Goal: Task Accomplishment & Management: Manage account settings

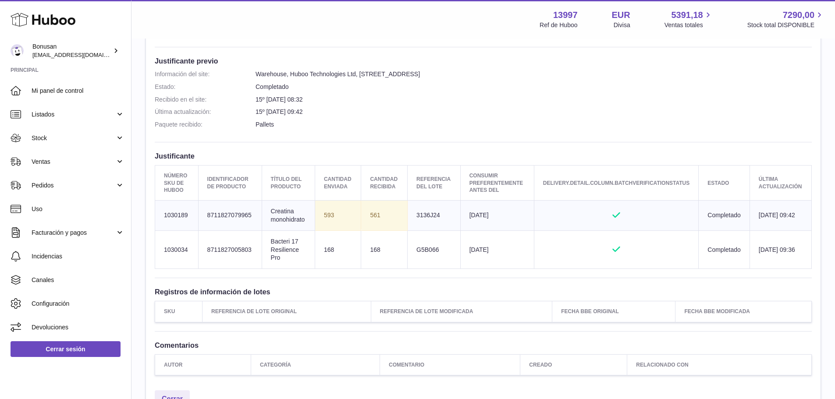
scroll to position [219, 0]
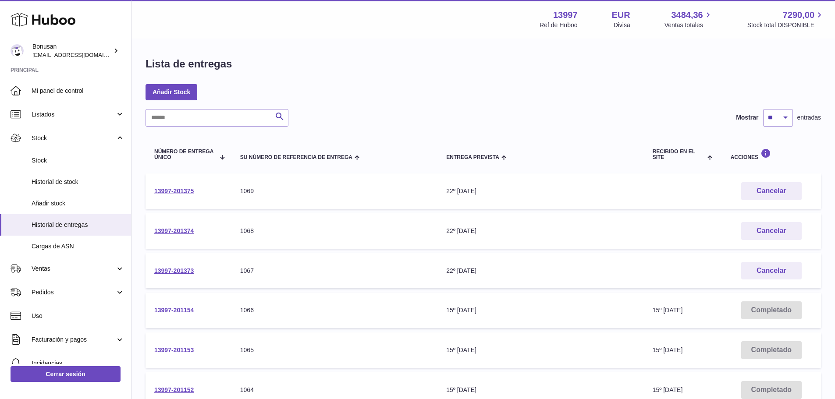
click at [184, 350] on link "13997-201153" at bounding box center [173, 350] width 39 height 7
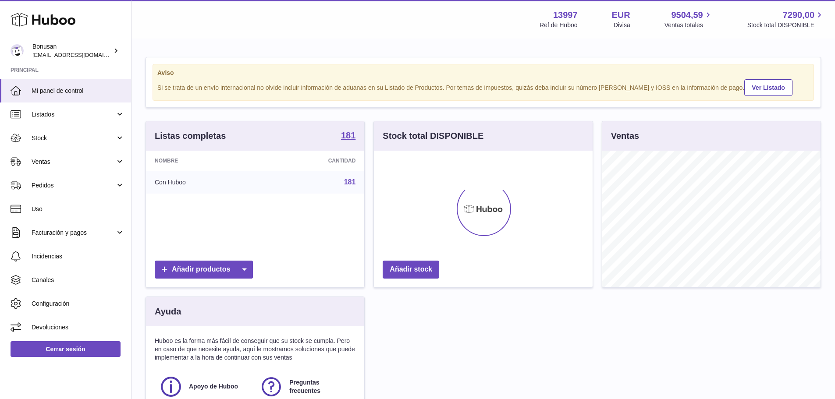
drag, startPoint x: 0, startPoint y: 0, endPoint x: 180, endPoint y: 350, distance: 394.0
click at [180, 350] on p "Huboo es la forma más fácil de conseguir que su stock se cumpla. Pero en caso d…" at bounding box center [255, 349] width 201 height 25
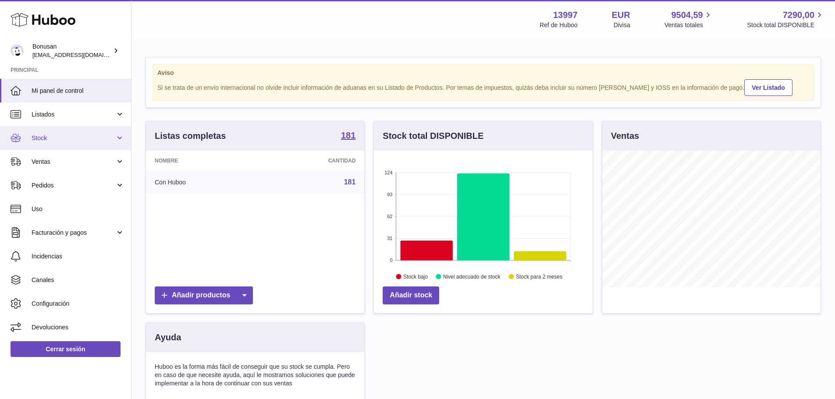
click at [119, 140] on link "Stock" at bounding box center [65, 138] width 131 height 24
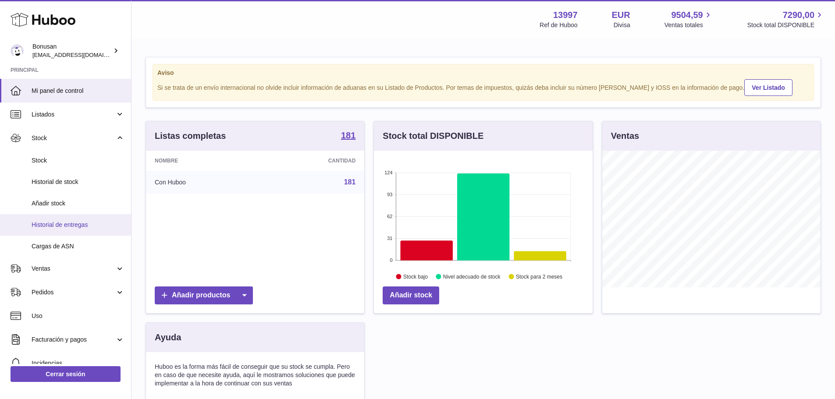
click at [71, 225] on span "Historial de entregas" at bounding box center [78, 225] width 93 height 8
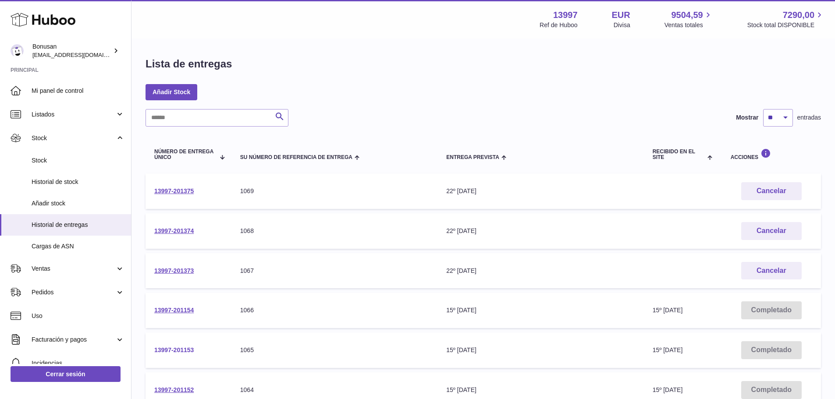
click at [175, 350] on link "13997-201153" at bounding box center [173, 350] width 39 height 7
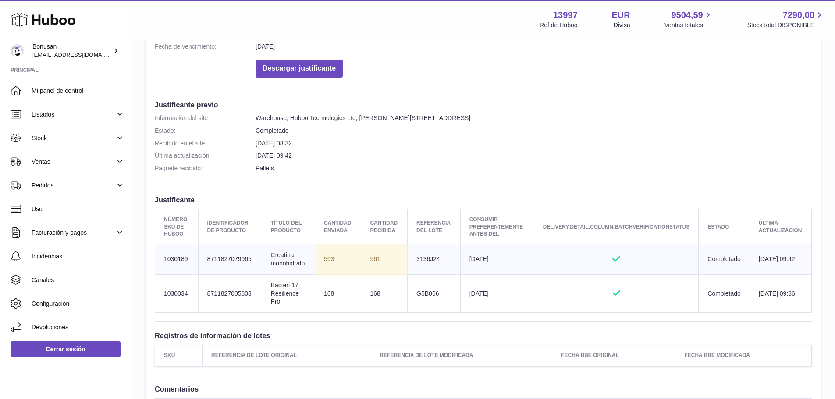
scroll to position [306, 0]
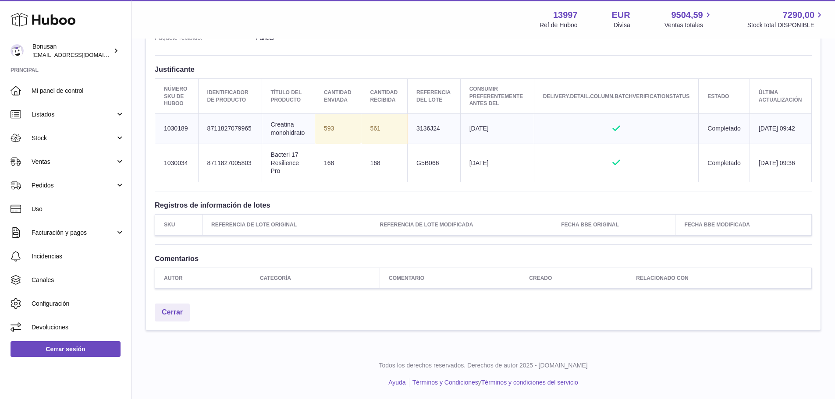
click at [347, 137] on td "Cantidad enviada 593" at bounding box center [338, 128] width 46 height 30
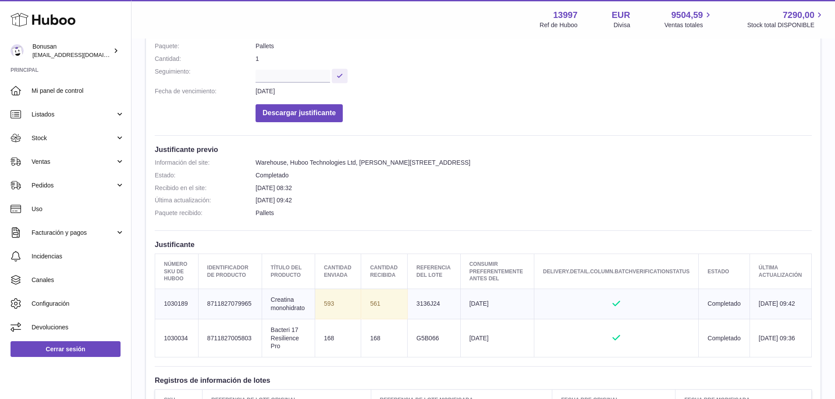
scroll to position [87, 0]
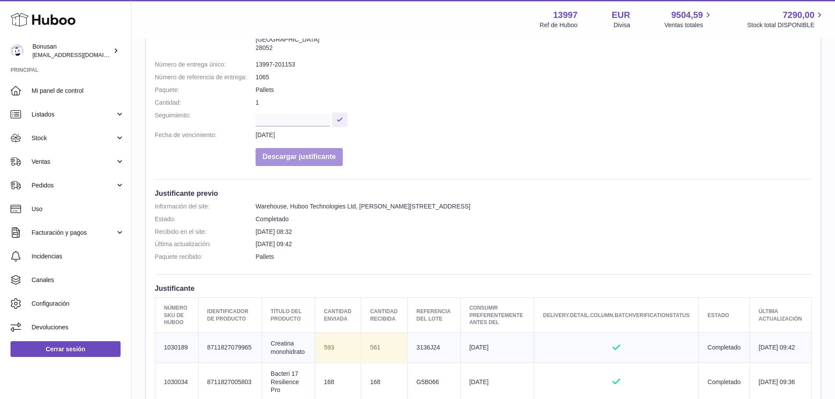
click at [302, 156] on button "Descargar justificante" at bounding box center [298, 157] width 87 height 18
